Goal: Contribute content: Add original content to the website for others to see

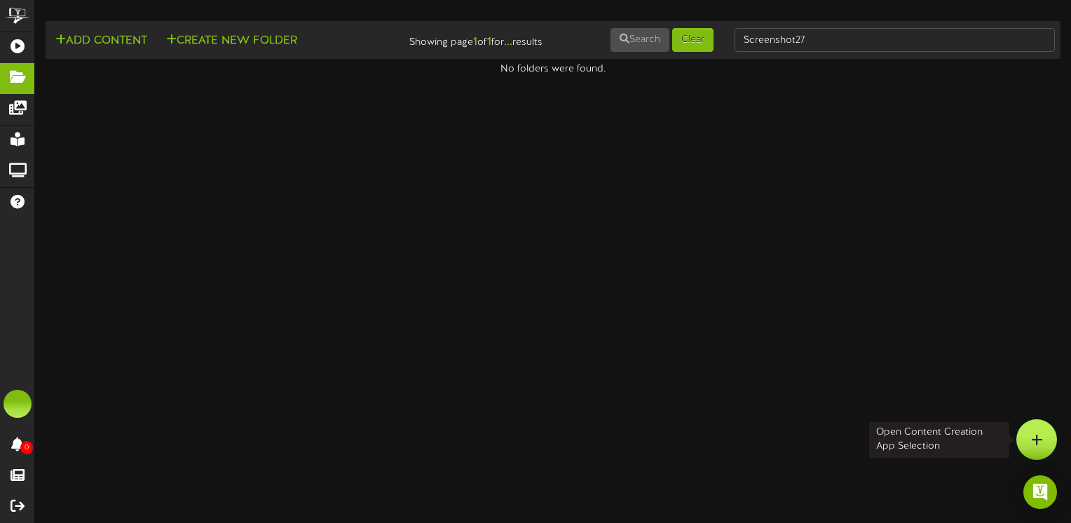
click at [1046, 440] on div at bounding box center [1036, 439] width 41 height 41
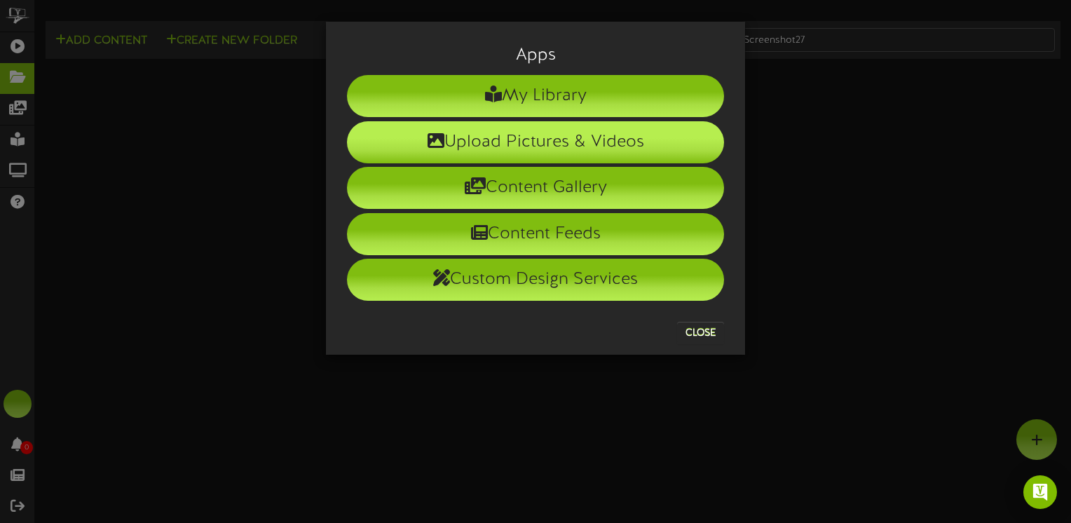
click at [457, 150] on li "Upload Pictures & Videos" at bounding box center [535, 142] width 377 height 42
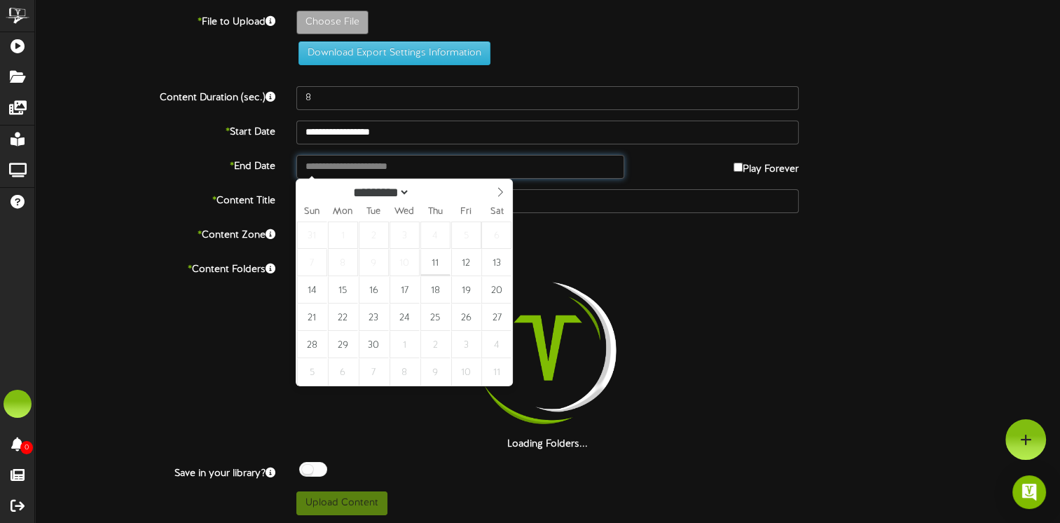
click at [328, 163] on input "text" at bounding box center [460, 167] width 328 height 24
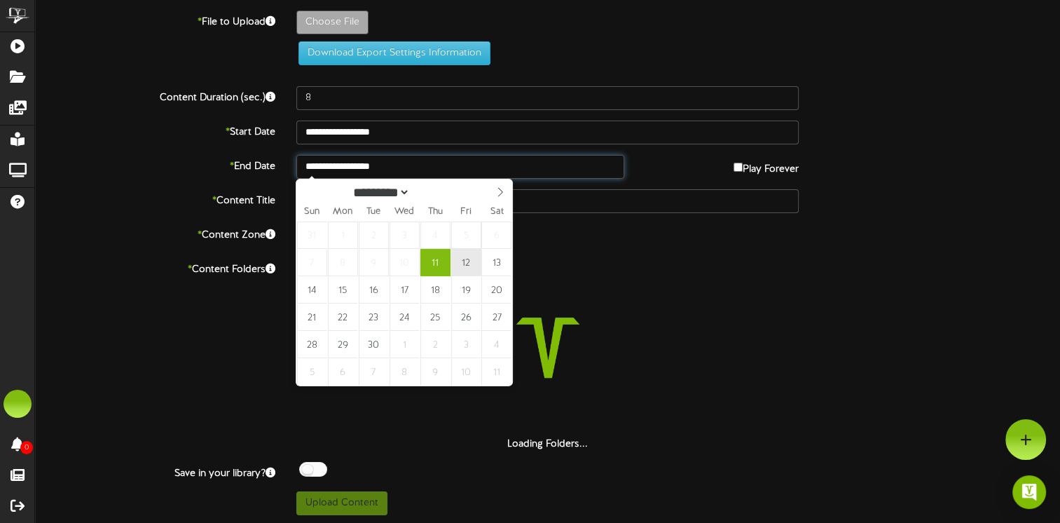
type input "**********"
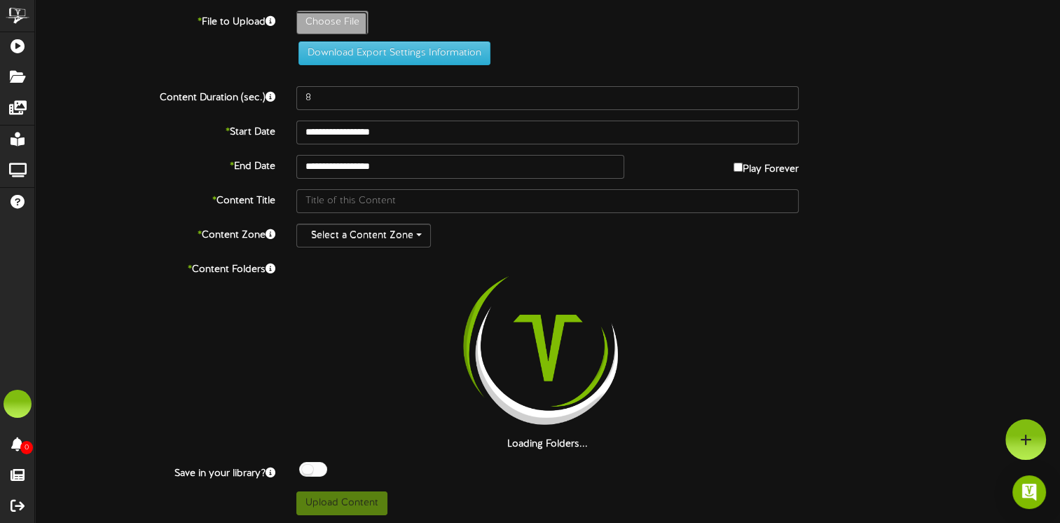
type input "**********"
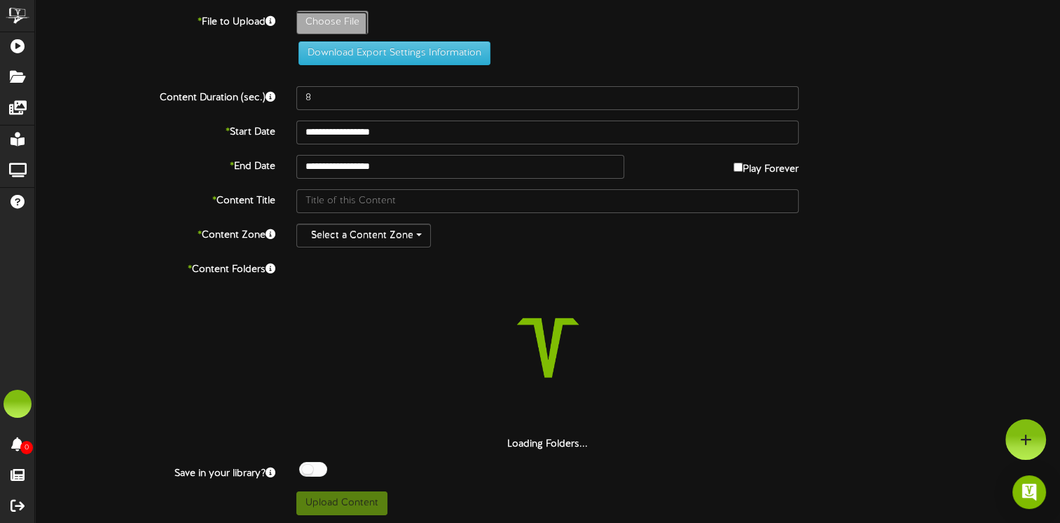
type input "Screenshot28"
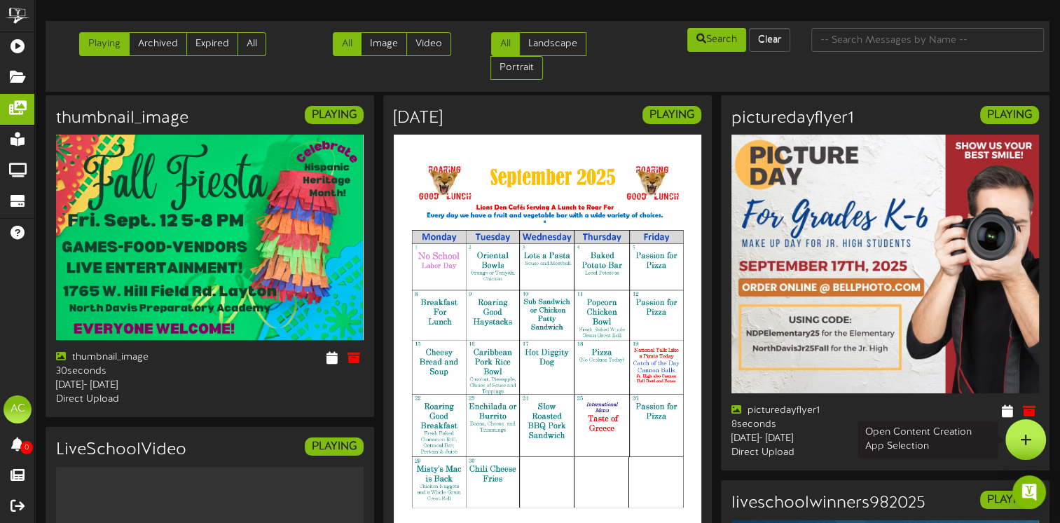
click at [1034, 441] on div at bounding box center [1026, 439] width 41 height 41
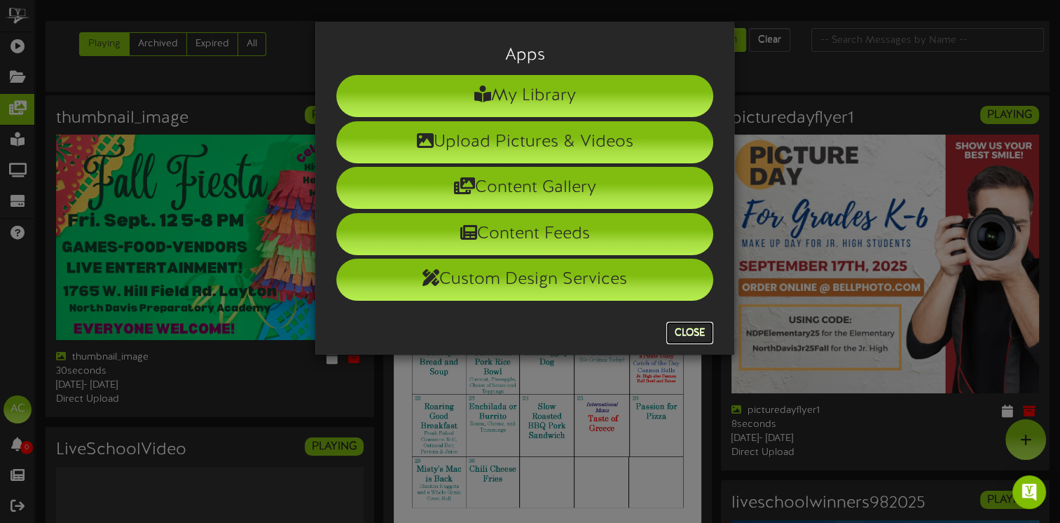
click at [684, 329] on button "Close" at bounding box center [689, 333] width 47 height 22
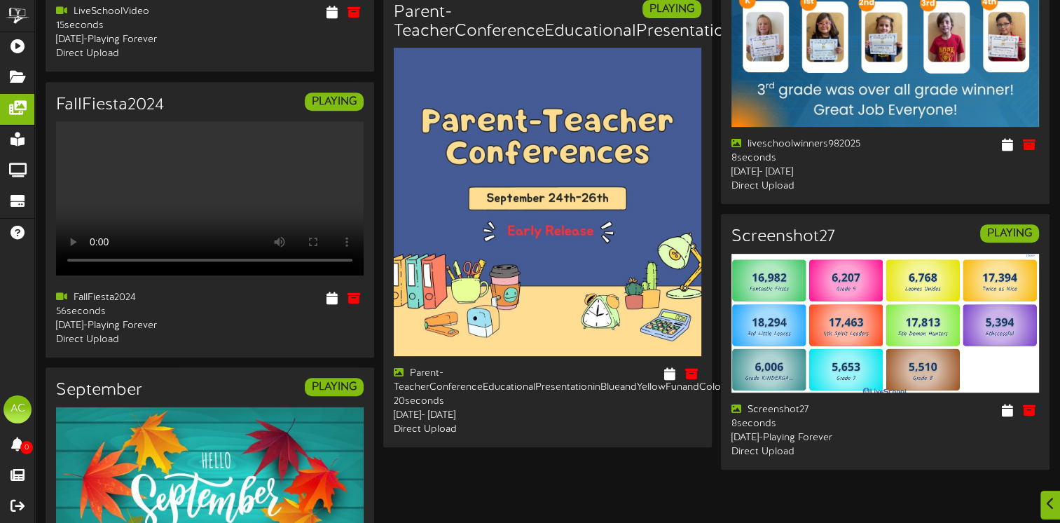
scroll to position [771, 0]
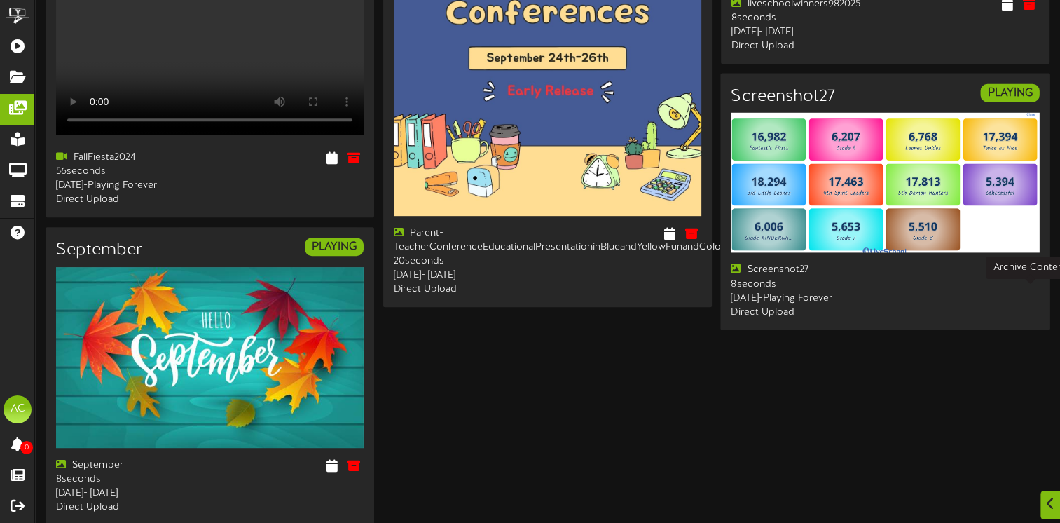
click at [1033, 278] on icon at bounding box center [1029, 269] width 15 height 15
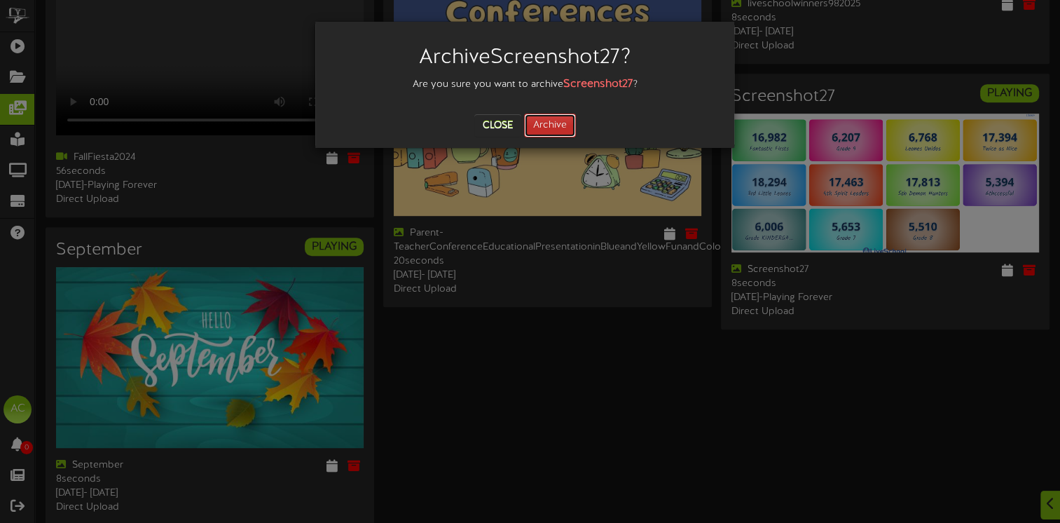
click at [546, 120] on button "Archive" at bounding box center [550, 126] width 52 height 24
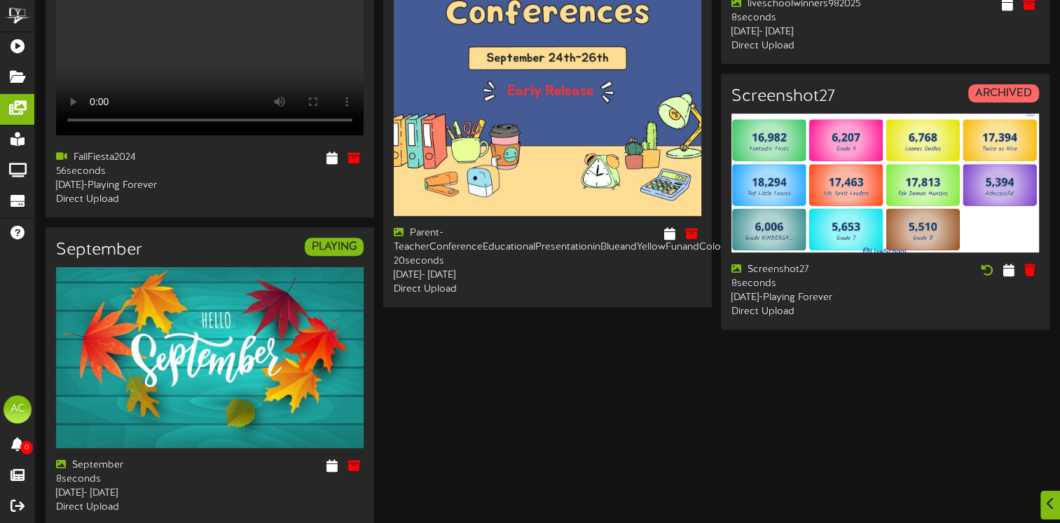
scroll to position [0, 0]
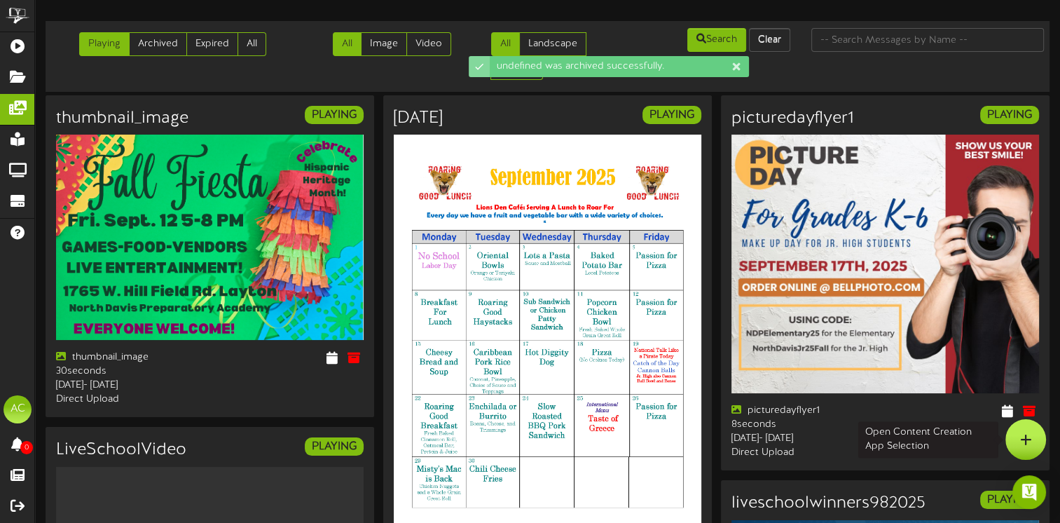
click at [1025, 435] on icon at bounding box center [1026, 439] width 12 height 13
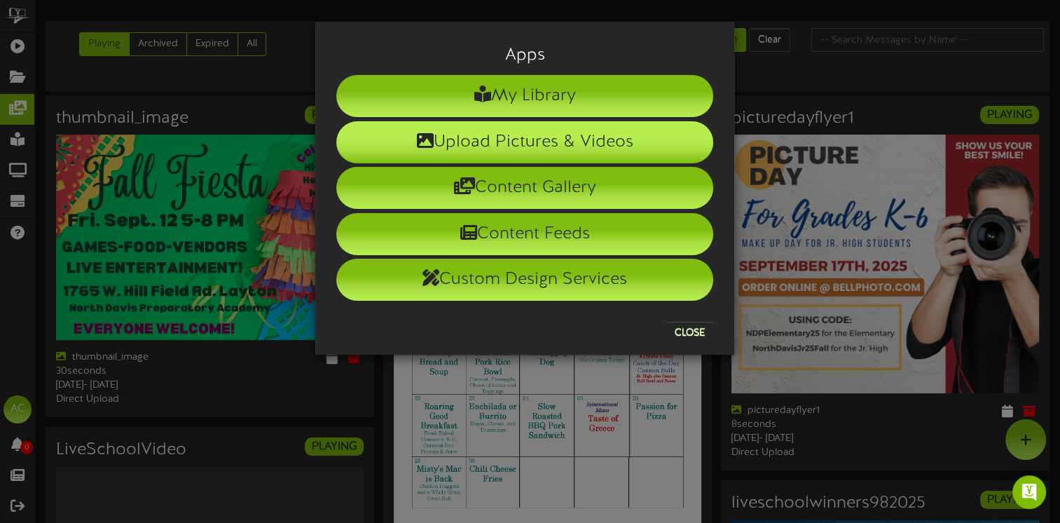
click at [491, 147] on li "Upload Pictures & Videos" at bounding box center [524, 142] width 377 height 42
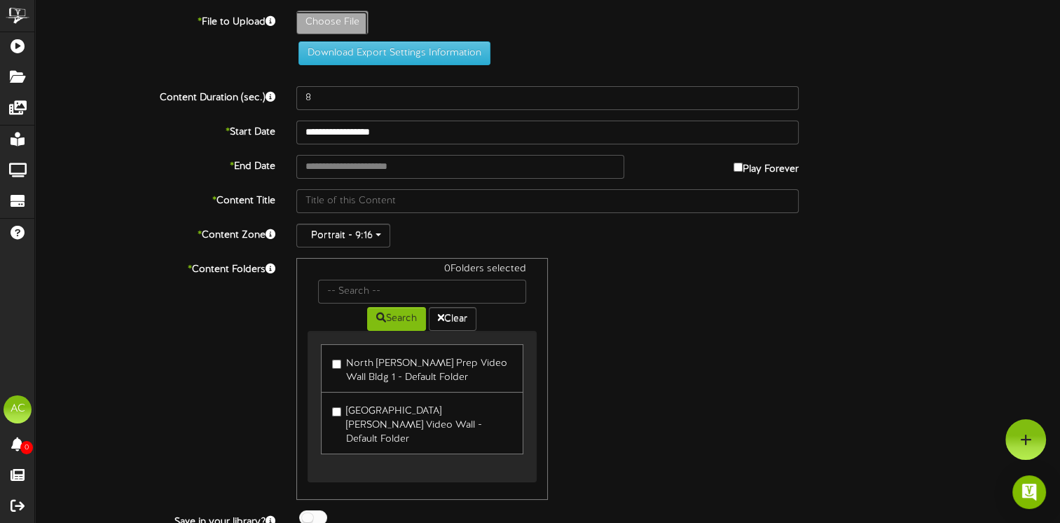
type input "**********"
type input "Screenshot28"
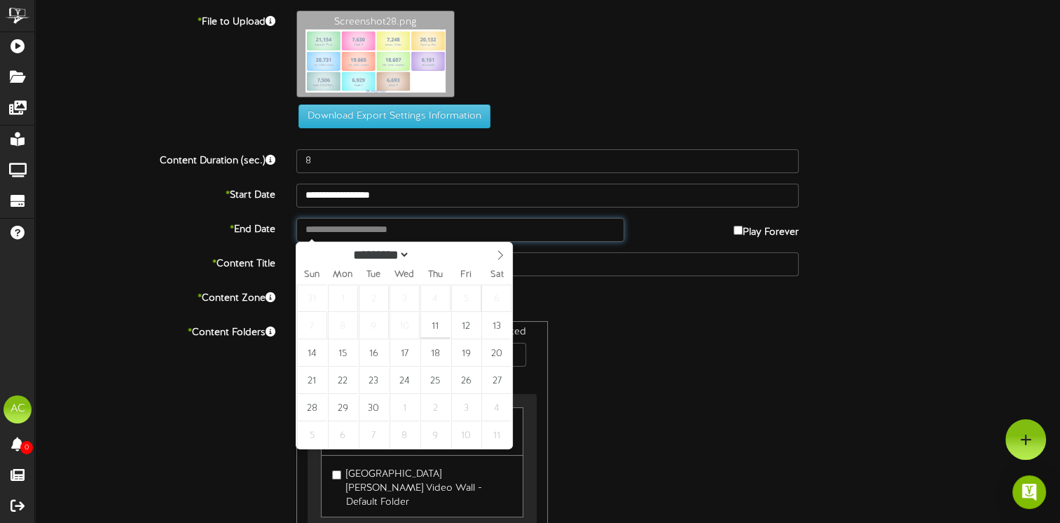
click at [321, 228] on input "text" at bounding box center [460, 230] width 328 height 24
type input "**********"
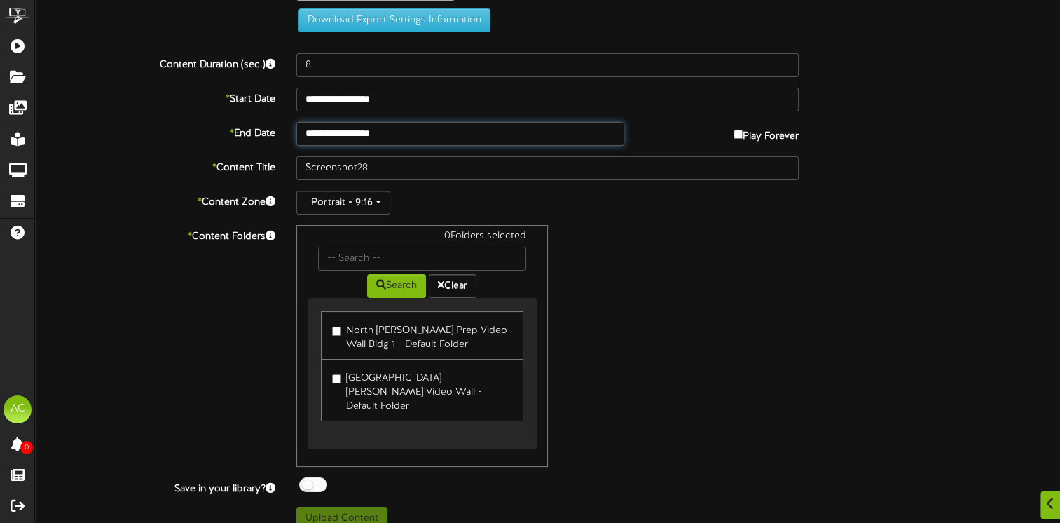
scroll to position [97, 0]
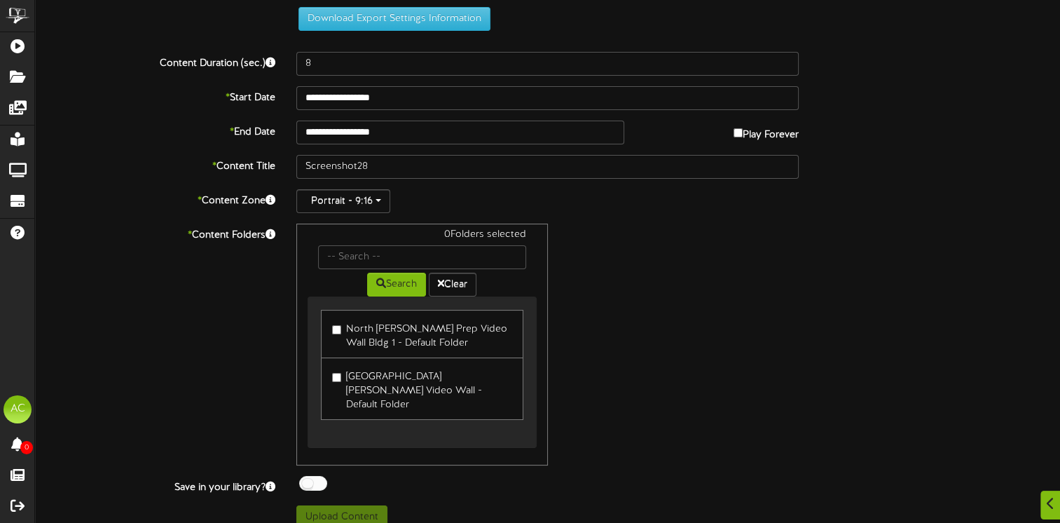
click at [338, 322] on label "North [PERSON_NAME] Prep Video Wall Bldg 1 - Default Folder" at bounding box center [421, 333] width 179 height 33
click at [351, 502] on button "Upload Content" at bounding box center [341, 517] width 91 height 24
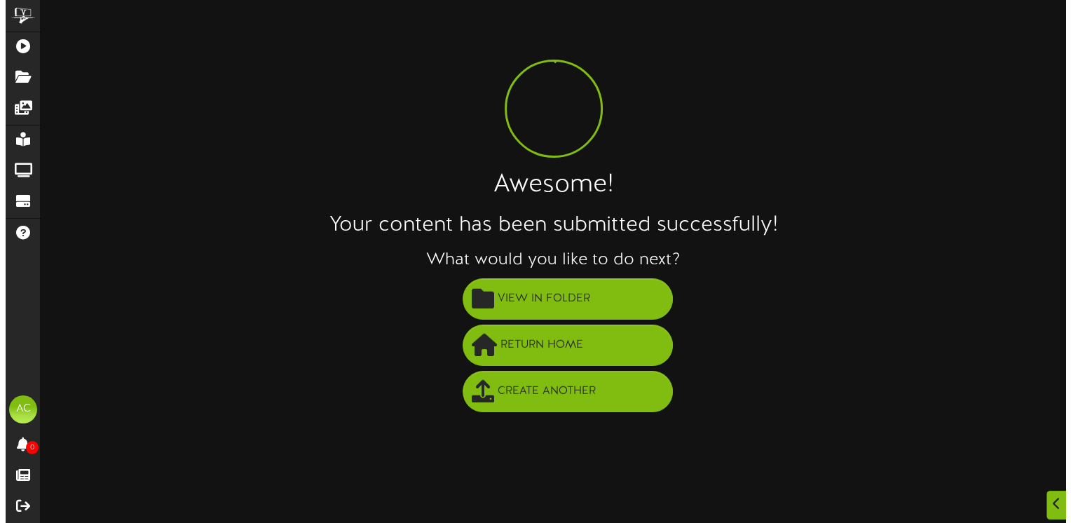
scroll to position [0, 0]
